Goal: Transaction & Acquisition: Download file/media

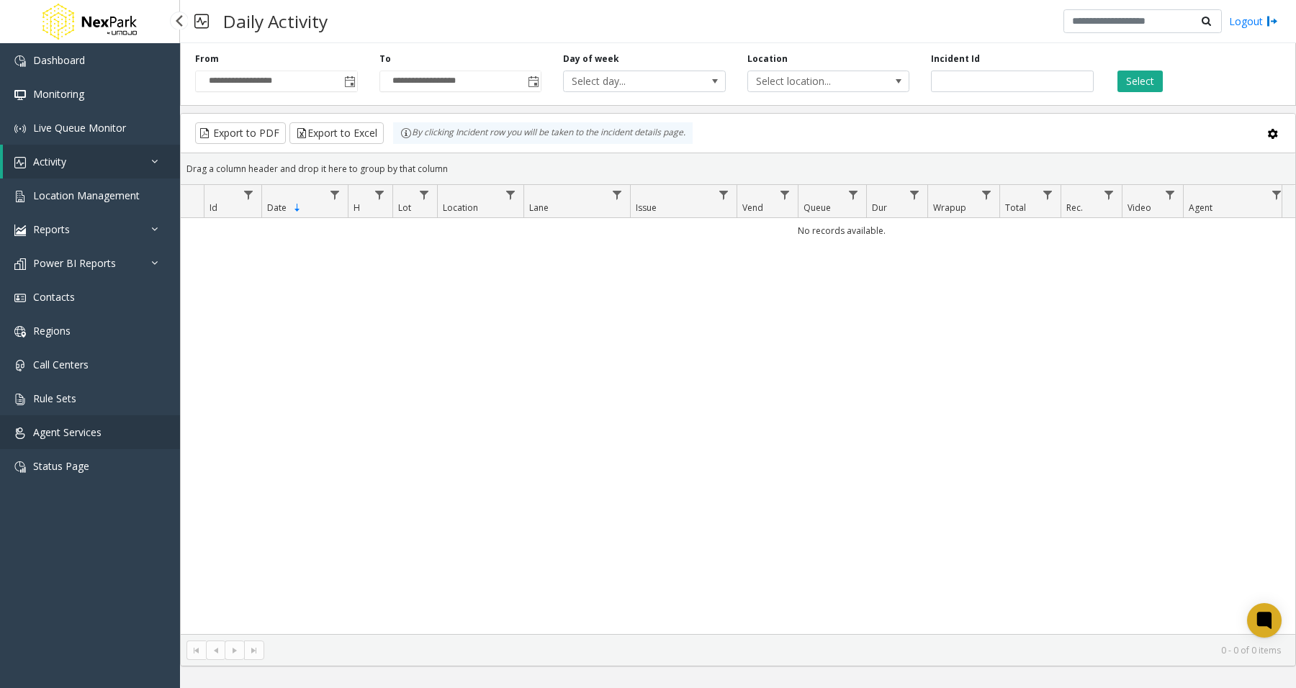
click at [74, 427] on span "Agent Services" at bounding box center [67, 433] width 68 height 14
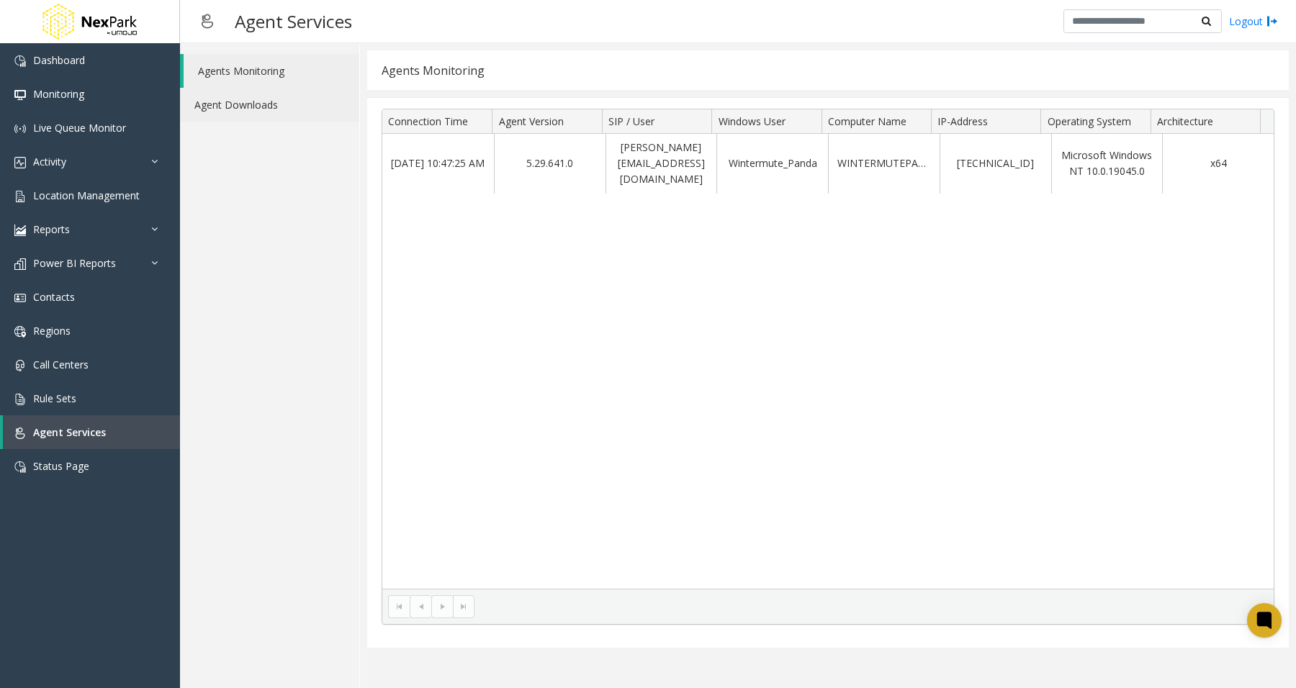
click at [233, 115] on link "Agent Downloads" at bounding box center [269, 105] width 179 height 34
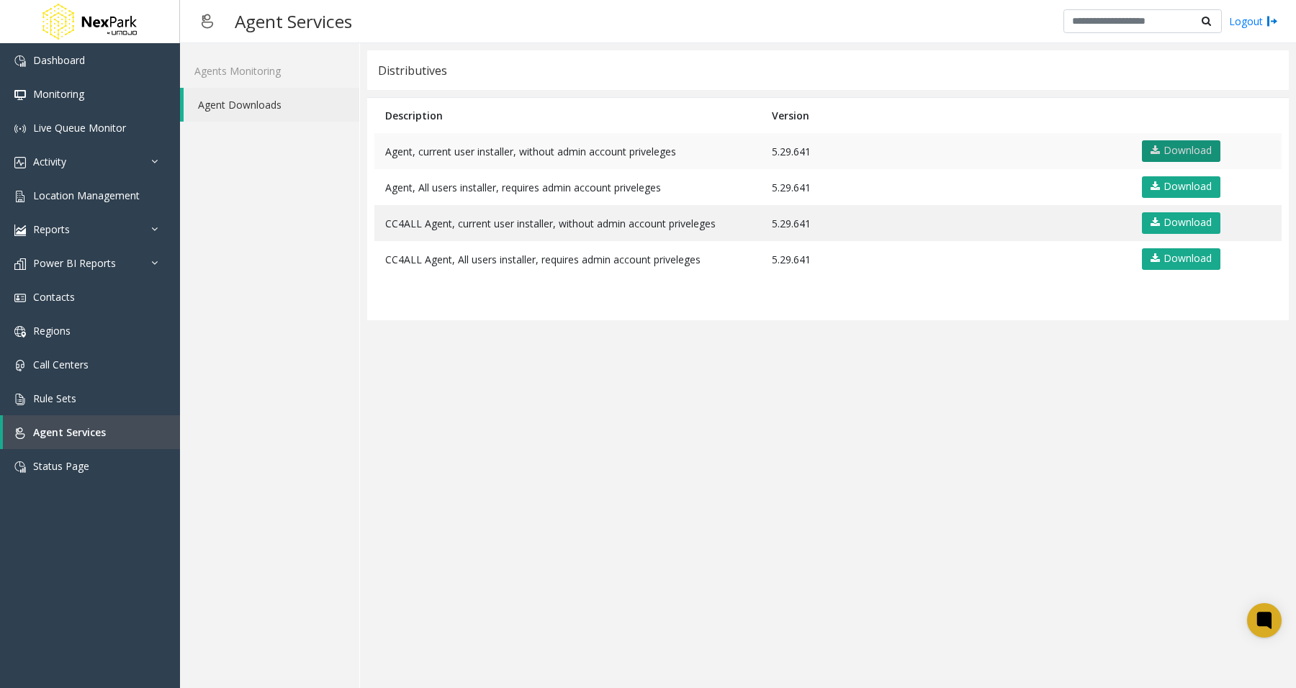
click at [1179, 151] on link "Download" at bounding box center [1181, 151] width 78 height 22
click at [934, 545] on app-distributives "Distributives Description Version Agent, current user installer, without admin …" at bounding box center [828, 365] width 922 height 631
drag, startPoint x: 869, startPoint y: 472, endPoint x: 948, endPoint y: 639, distance: 184.9
click at [870, 473] on app-distributives "Distributives Description Version Agent, current user installer, without admin …" at bounding box center [828, 365] width 922 height 631
drag, startPoint x: 1038, startPoint y: 569, endPoint x: 1048, endPoint y: 577, distance: 12.7
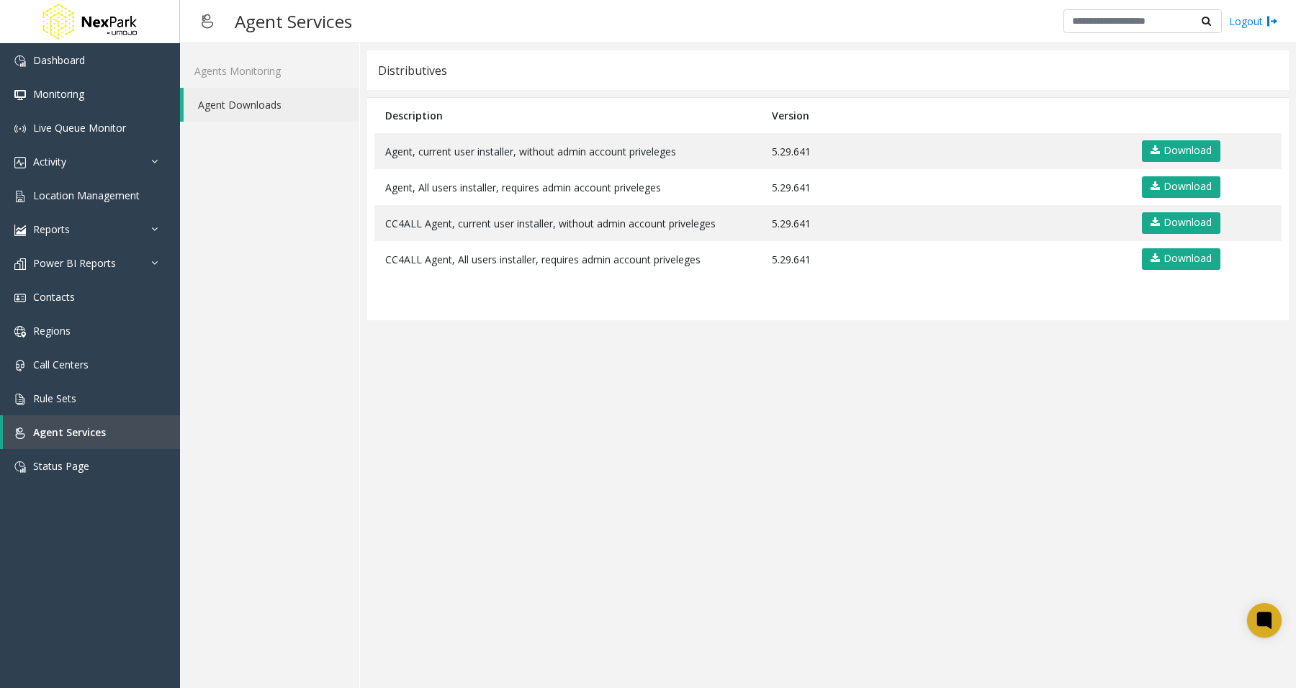
click at [1035, 574] on app-distributives "Distributives Description Version Agent, current user installer, without admin …" at bounding box center [828, 365] width 922 height 631
click at [407, 537] on app-distributives "Distributives Description Version Agent, current user installer, without admin …" at bounding box center [828, 365] width 922 height 631
click at [792, 553] on app-distributives "Distributives Description Version Agent, current user installer, without admin …" at bounding box center [828, 365] width 922 height 631
